Goal: Task Accomplishment & Management: Manage account settings

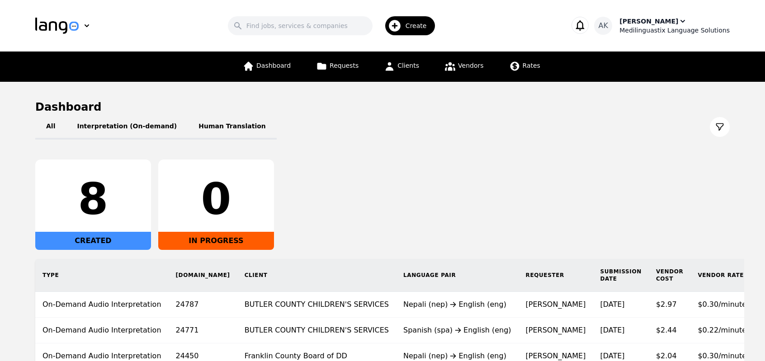
click at [663, 28] on div "Medilinguastix Language Solutions" at bounding box center [674, 30] width 110 height 9
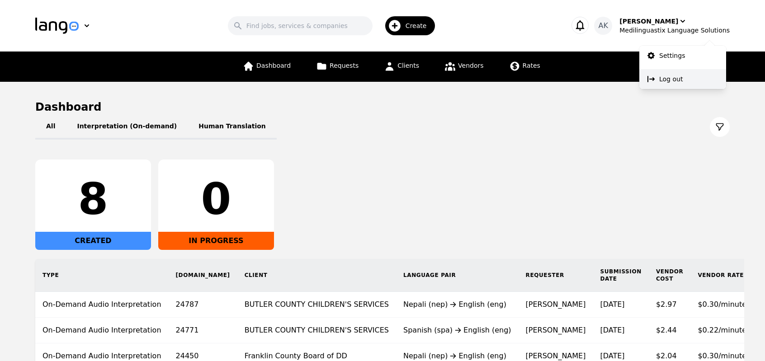
click at [664, 75] on p "Log out" at bounding box center [670, 79] width 23 height 9
